Goal: Contribute content: Add original content to the website for others to see

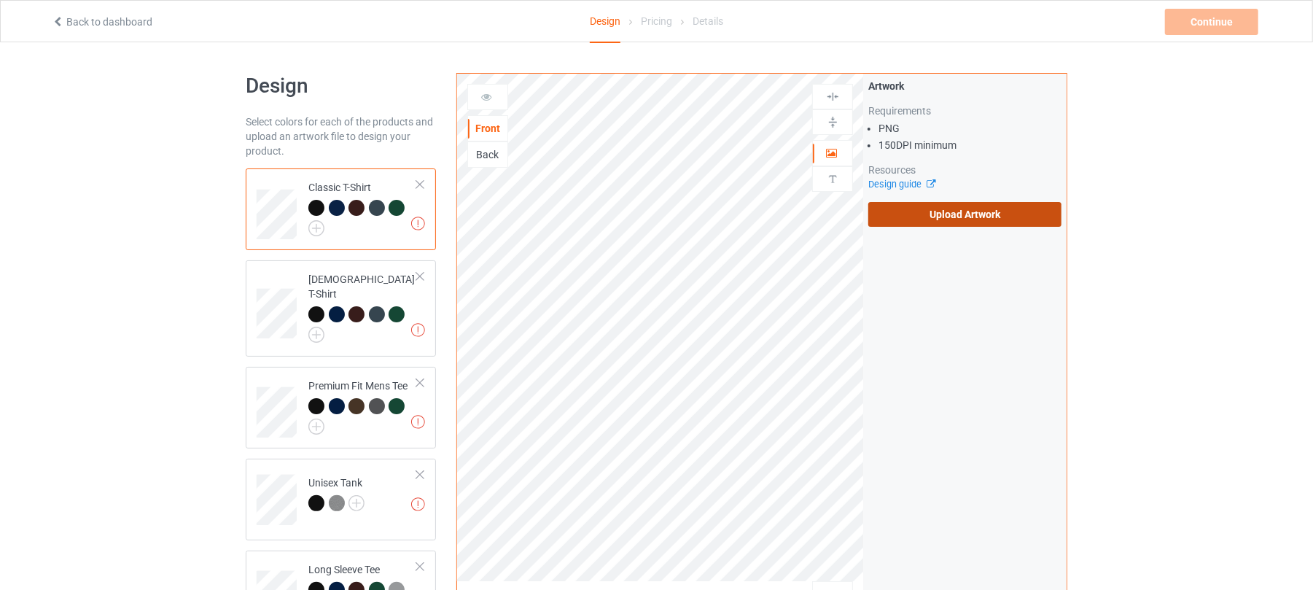
click at [999, 219] on label "Upload Artwork" at bounding box center [964, 214] width 193 height 25
click at [0, 0] on input "Upload Artwork" at bounding box center [0, 0] width 0 height 0
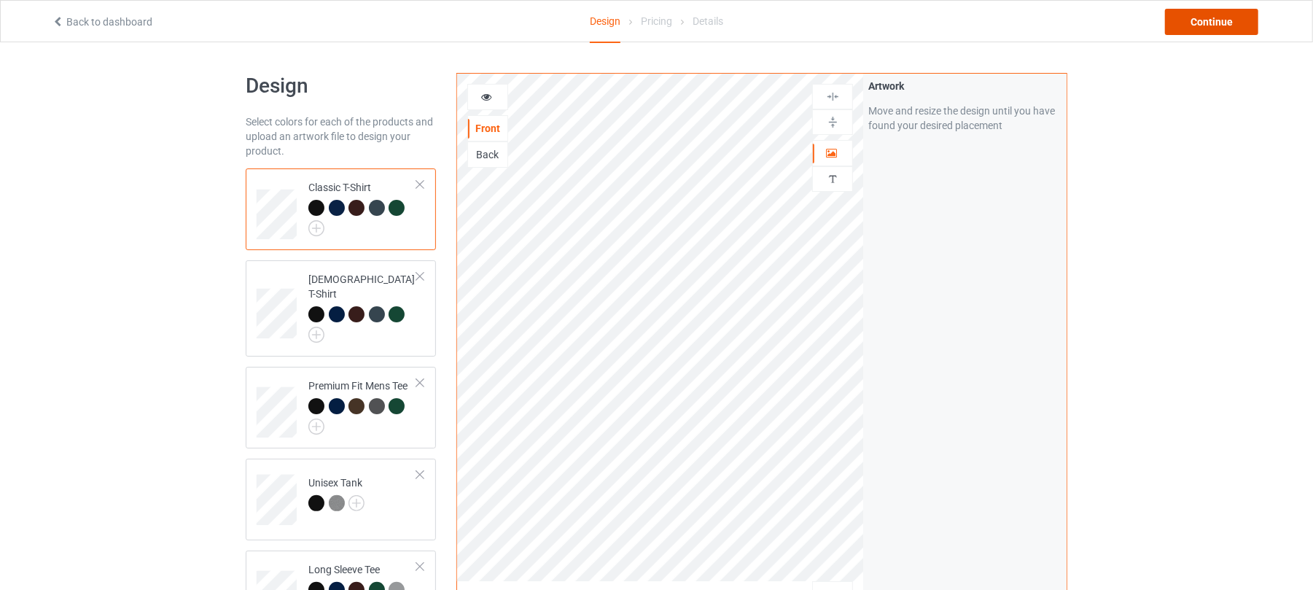
click at [1215, 24] on div "Continue" at bounding box center [1211, 22] width 93 height 26
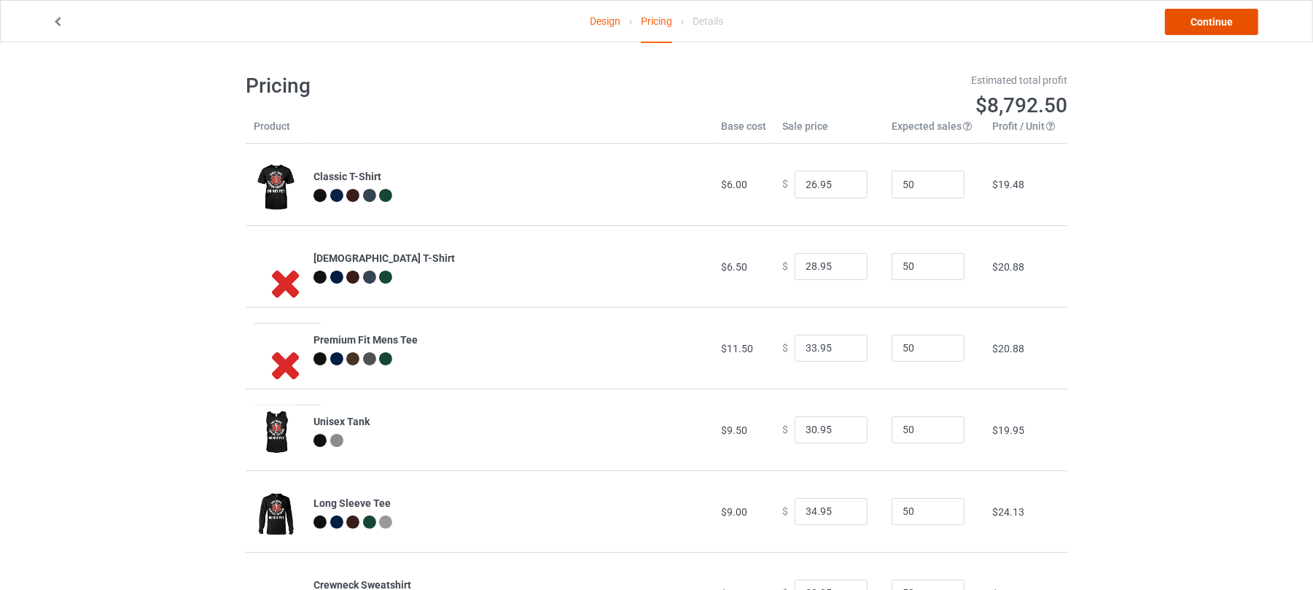
click at [1212, 19] on link "Continue" at bounding box center [1211, 22] width 93 height 26
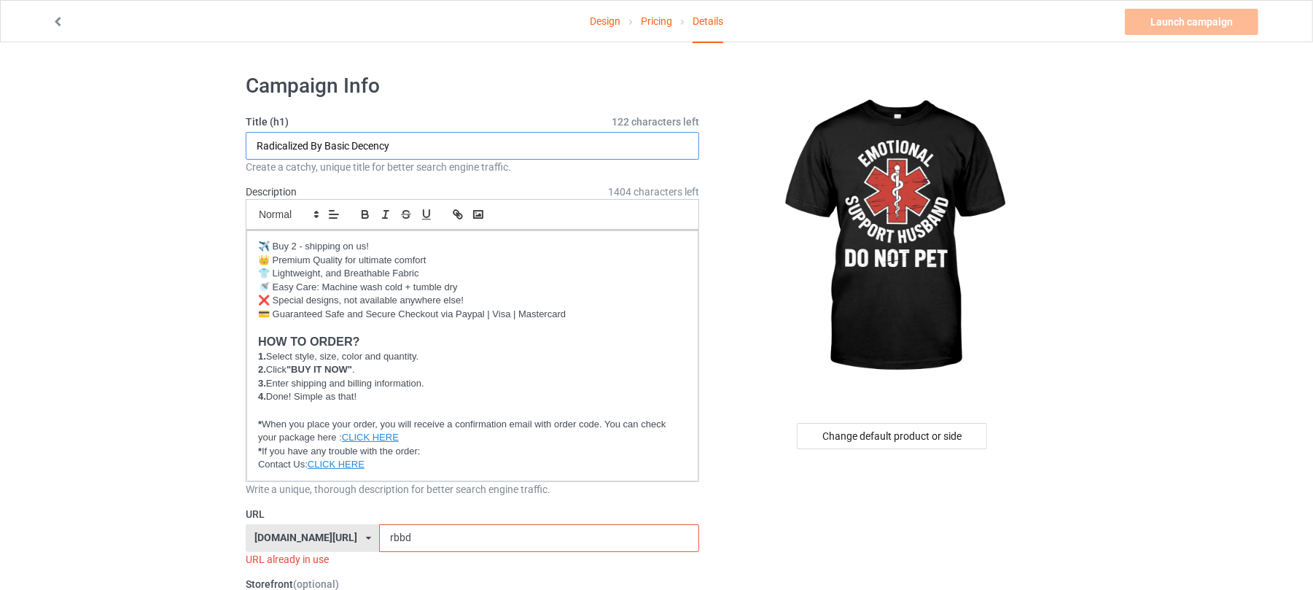
drag, startPoint x: 430, startPoint y: 143, endPoint x: 88, endPoint y: 147, distance: 342.7
drag, startPoint x: 384, startPoint y: 143, endPoint x: 308, endPoint y: 144, distance: 75.8
click at [308, 144] on input "Emotional Support Husband Do Not Pet" at bounding box center [473, 146] width 454 height 28
type input "Emotional Support Husband Do Not Pet"
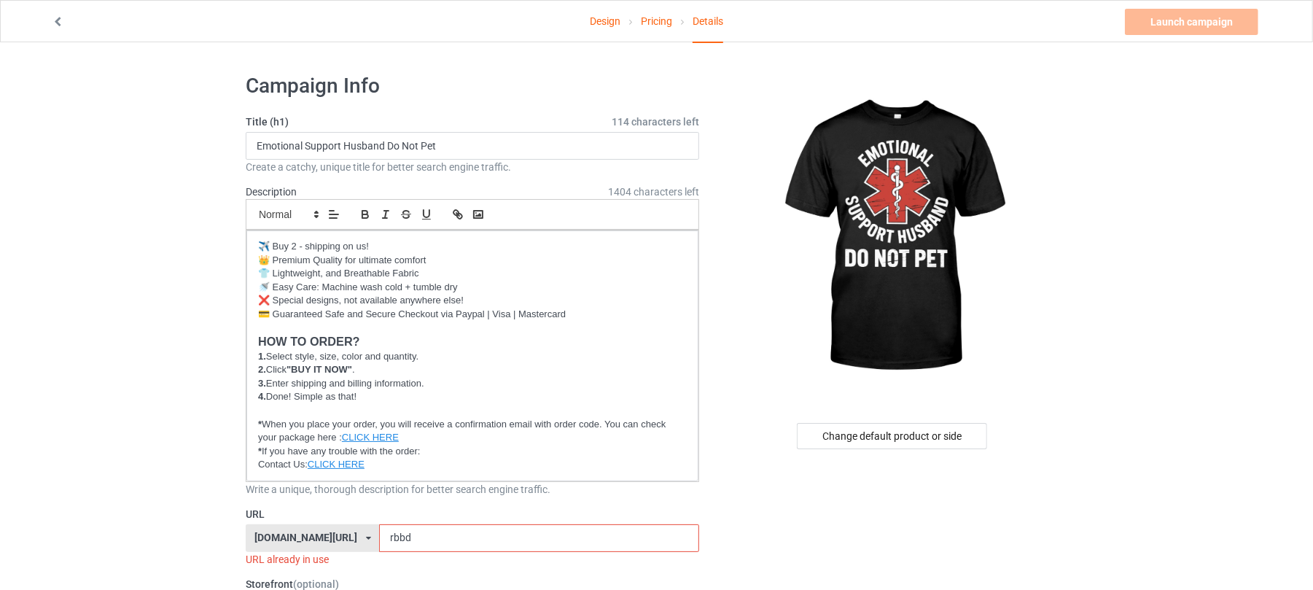
drag, startPoint x: 426, startPoint y: 540, endPoint x: 353, endPoint y: 540, distance: 72.9
click at [292, 545] on div "[DOMAIN_NAME][URL] [DOMAIN_NAME][URL] [DOMAIN_NAME][URL] 6273c5abfddeea00434baf…" at bounding box center [473, 538] width 454 height 28
paste input "Support Husban"
click at [379, 537] on input "Support Husband" at bounding box center [538, 538] width 319 height 28
type input "support-husband"
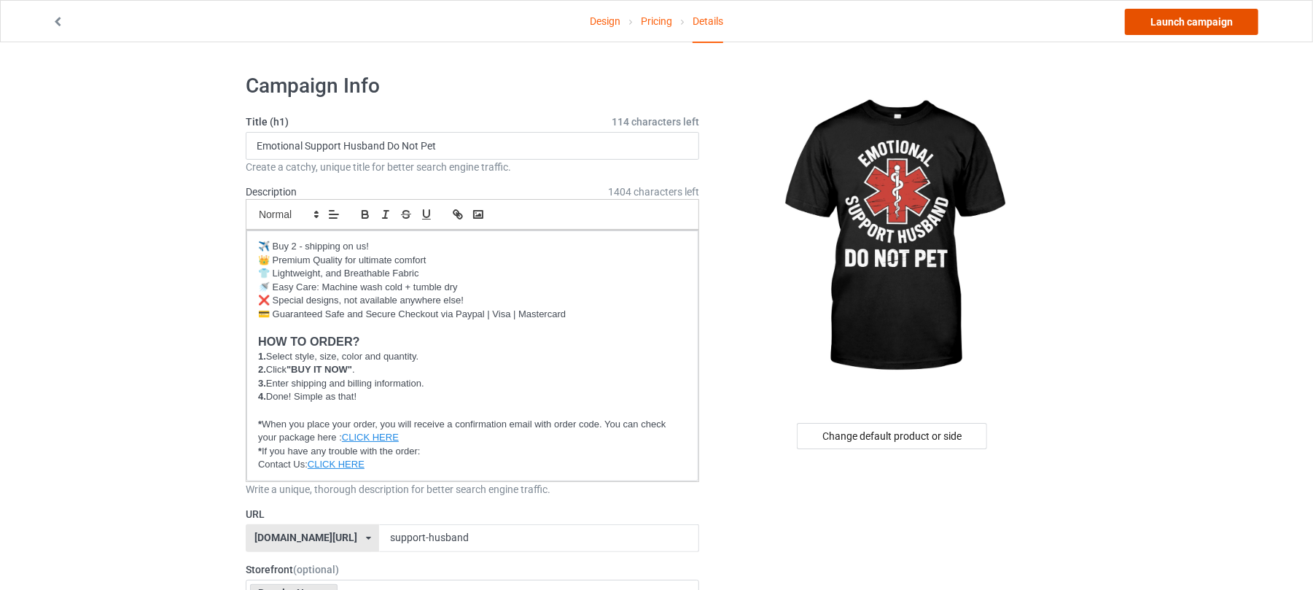
click at [1202, 20] on link "Launch campaign" at bounding box center [1191, 22] width 133 height 26
